Goal: Task Accomplishment & Management: Manage account settings

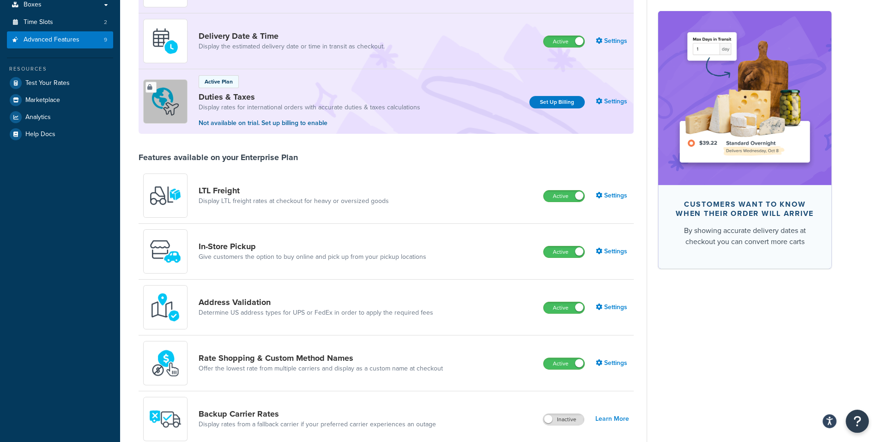
scroll to position [88, 0]
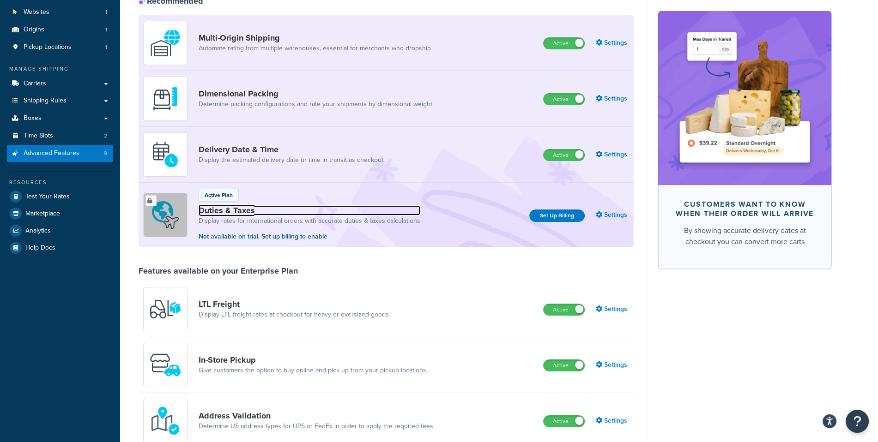
click at [249, 206] on link "Duties & Taxes" at bounding box center [310, 211] width 222 height 10
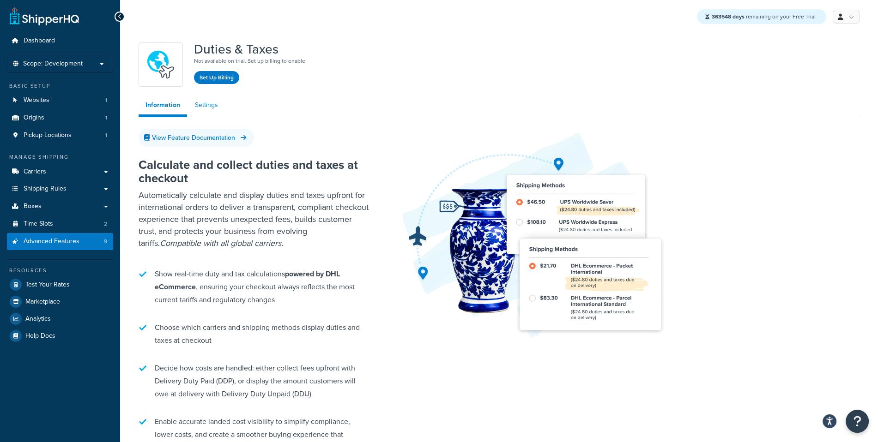
click at [223, 105] on link "Settings" at bounding box center [206, 105] width 37 height 18
select select "US"
select select "false"
select select "AVERAGE"
